Goal: Transaction & Acquisition: Book appointment/travel/reservation

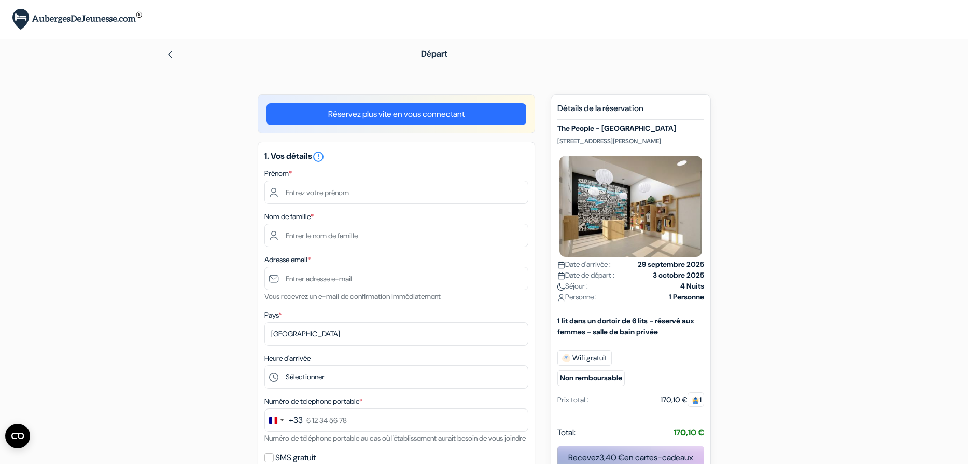
scroll to position [72, 0]
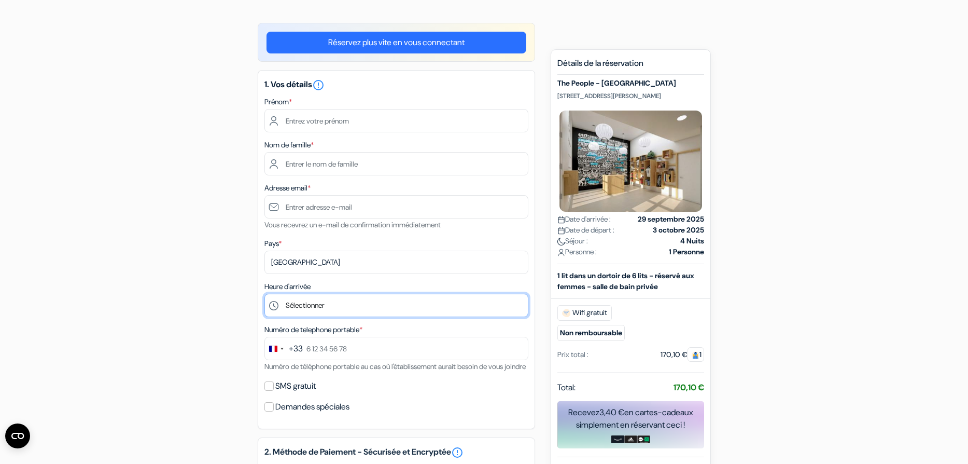
click at [345, 304] on select "Sélectionner 1:00 2:00 3:00 4:00 5:00 6:00 7:00 8:00 9:00 10:00 11:00 12:00 13:…" at bounding box center [397, 305] width 264 height 23
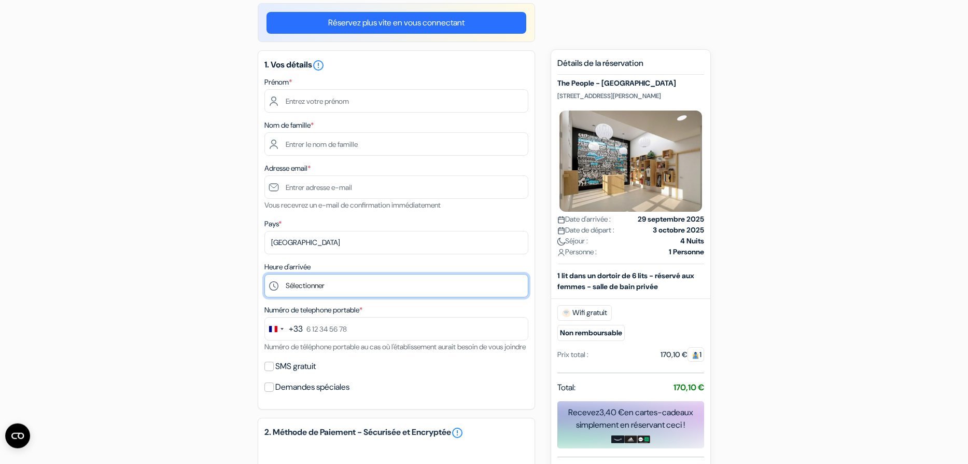
scroll to position [53, 0]
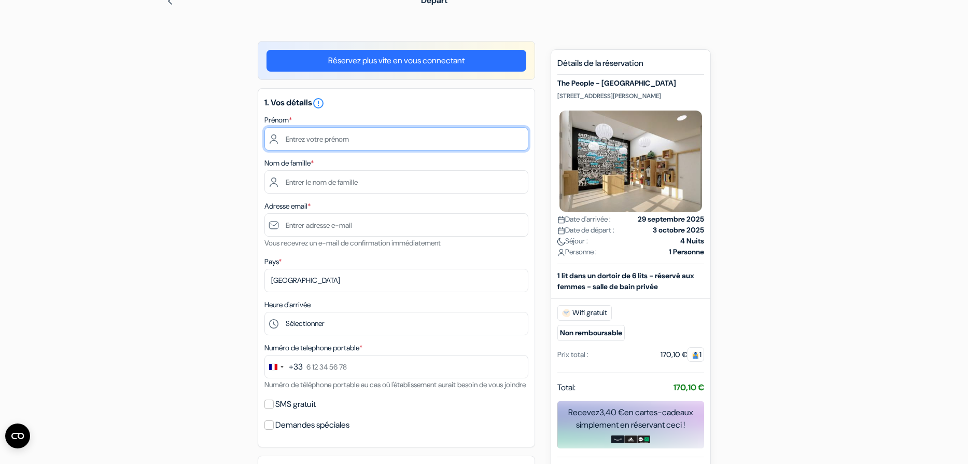
click at [367, 146] on input "text" at bounding box center [397, 138] width 264 height 23
type input "[PERSON_NAME]"
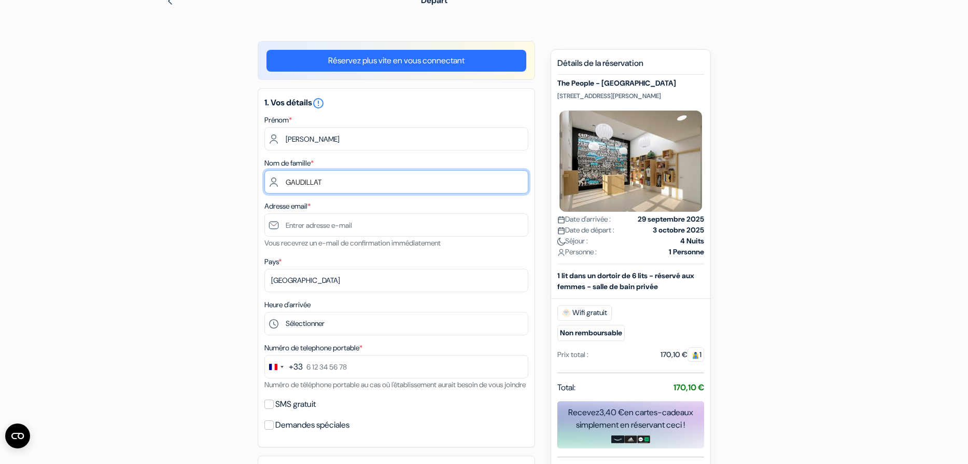
type input "GAUDILLAT"
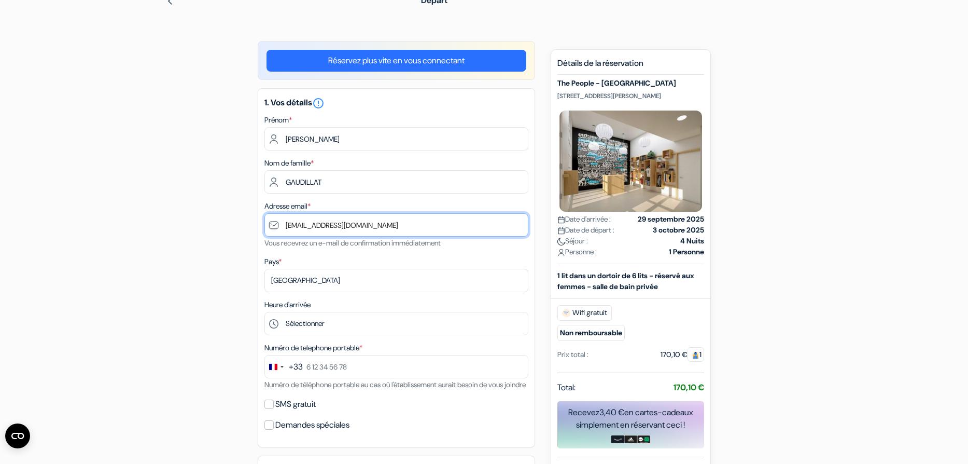
type input "[EMAIL_ADDRESS][DOMAIN_NAME]"
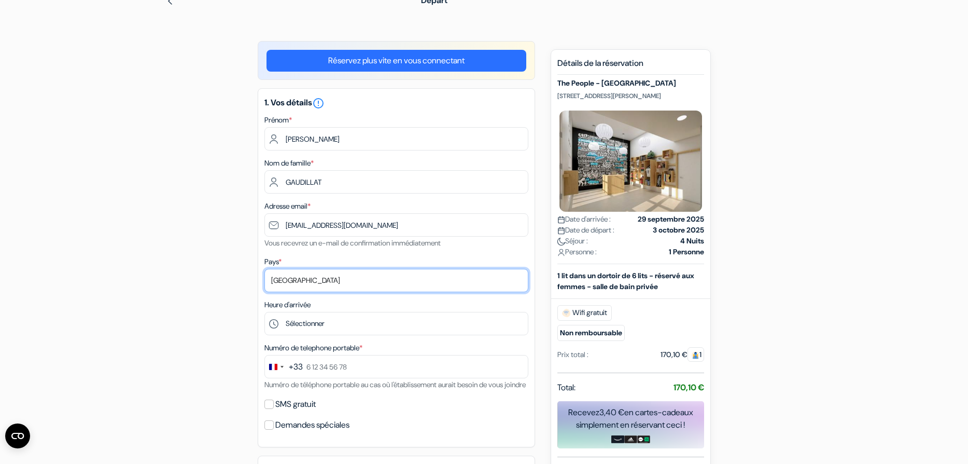
select select "67"
click option "[GEOGRAPHIC_DATA]" at bounding box center [0, 0] width 0 height 0
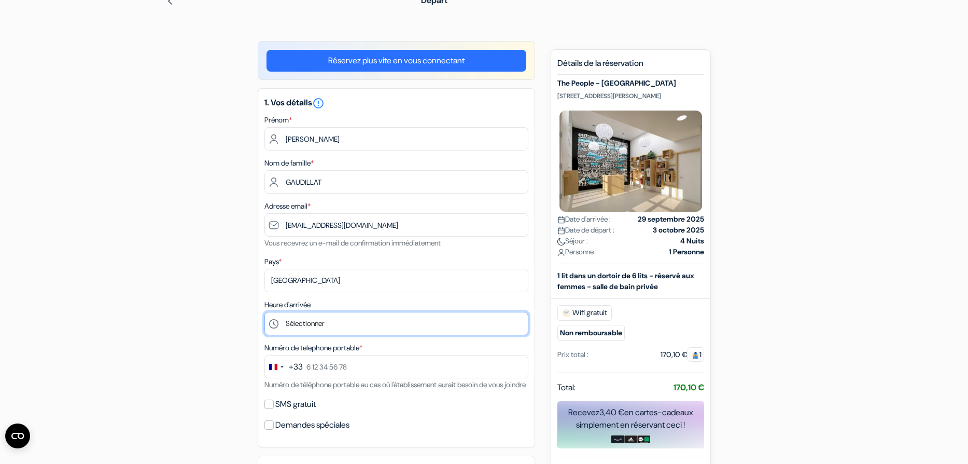
select select "13"
click option "13:00" at bounding box center [0, 0] width 0 height 0
click at [541, 297] on div "add_box The People - [GEOGRAPHIC_DATA] [STREET_ADDRESS][PERSON_NAME] done done …" at bounding box center [484, 420] width 685 height 758
click at [411, 316] on select "Sélectionner 1:00 2:00 3:00 4:00 5:00 6:00 7:00 8:00 9:00 10:00 11:00 12:00 13:…" at bounding box center [397, 323] width 264 height 23
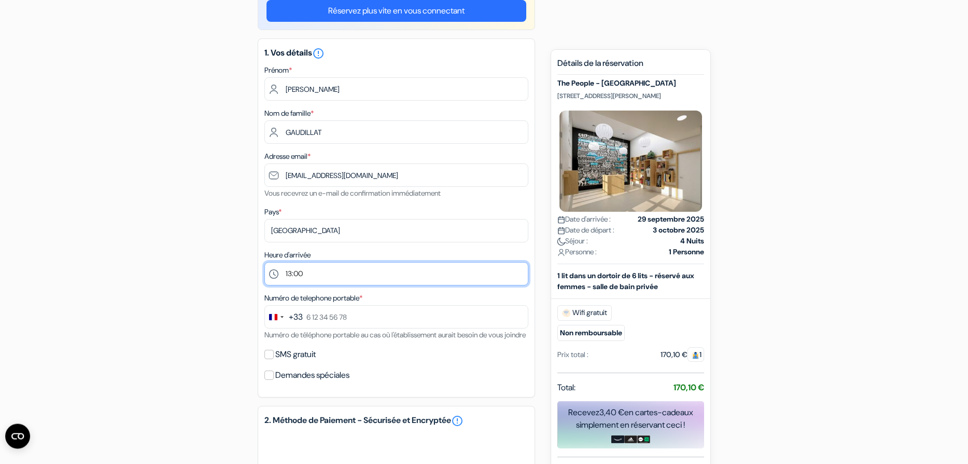
scroll to position [125, 0]
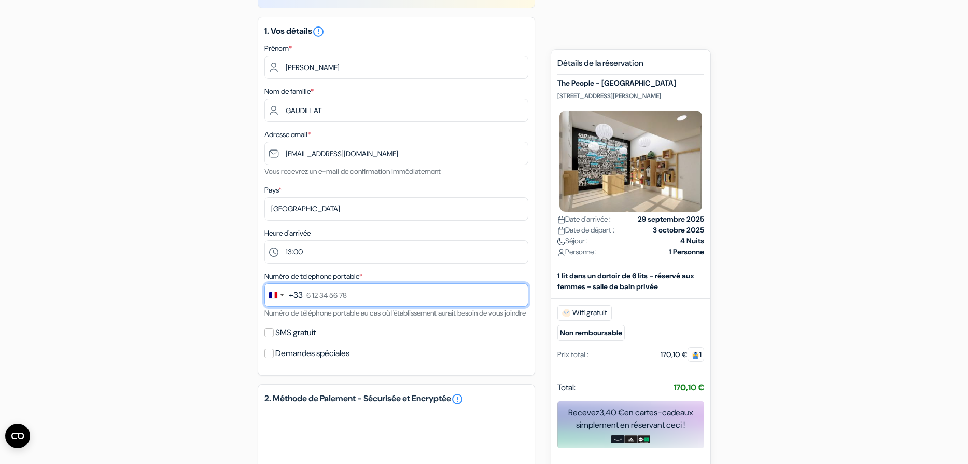
click at [371, 298] on input "text" at bounding box center [397, 294] width 264 height 23
click at [311, 297] on input "0781219802" at bounding box center [397, 294] width 264 height 23
type input "7 81 21 98 02"
click at [243, 295] on div "add_box The People - [GEOGRAPHIC_DATA] [STREET_ADDRESS][PERSON_NAME] done done …" at bounding box center [484, 348] width 685 height 758
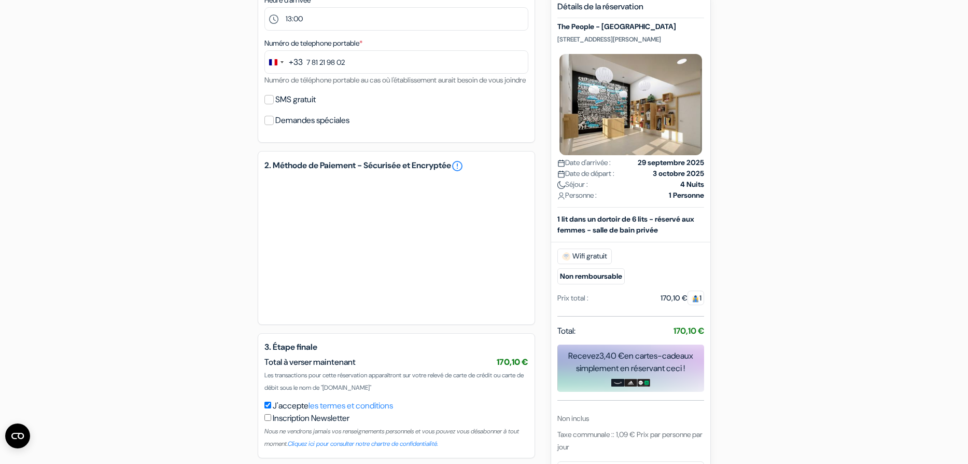
scroll to position [411, 0]
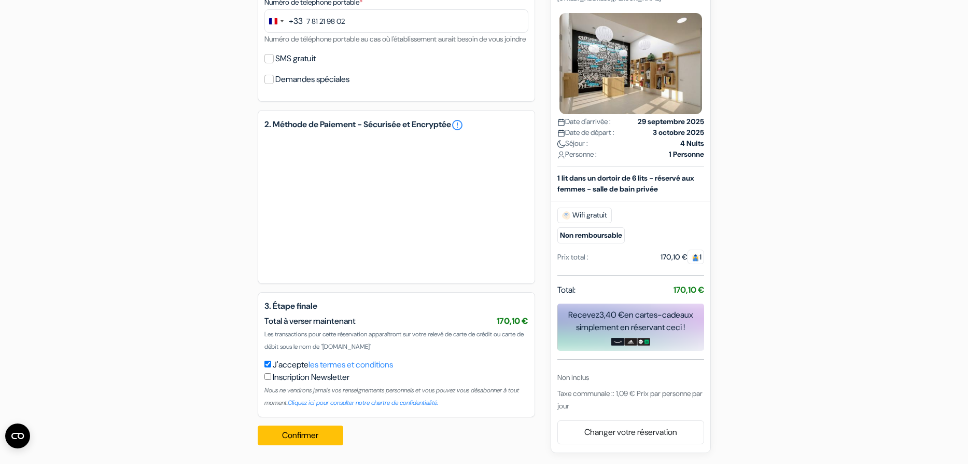
click at [371, 286] on div "Réservez plus vite en vous connectant 1. Vos détails error_outline Prénom * [PE…" at bounding box center [397, 75] width 278 height 758
click at [326, 437] on button "Confirmer Loading..." at bounding box center [301, 435] width 86 height 20
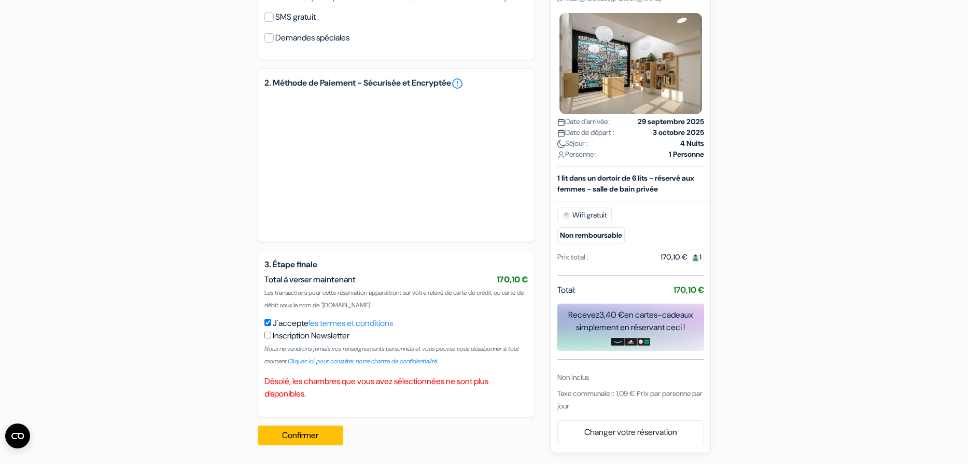
scroll to position [0, 0]
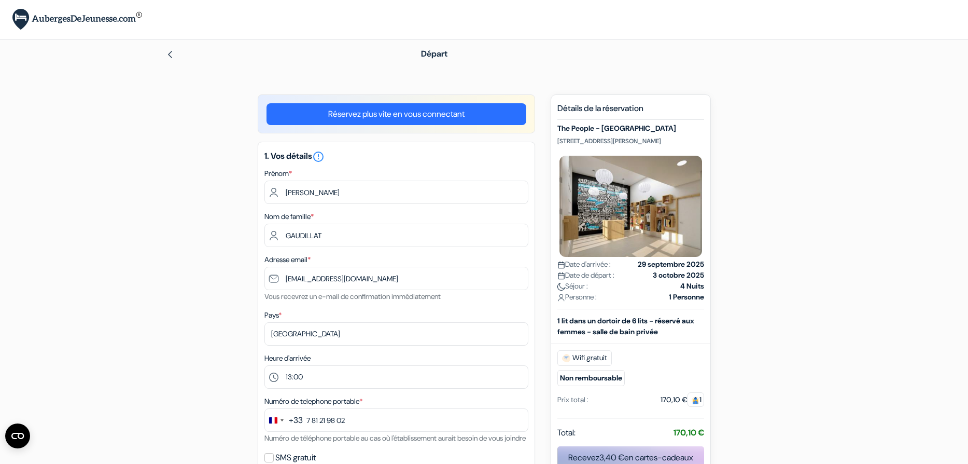
click at [212, 41] on div "Départ" at bounding box center [484, 53] width 685 height 29
